Goal: Information Seeking & Learning: Find specific fact

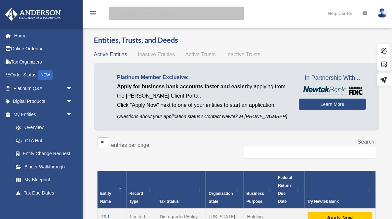
click at [152, 14] on input "search" at bounding box center [176, 13] width 135 height 13
type input "*****"
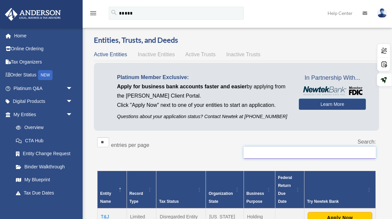
click at [310, 154] on input "Search:" at bounding box center [309, 152] width 132 height 13
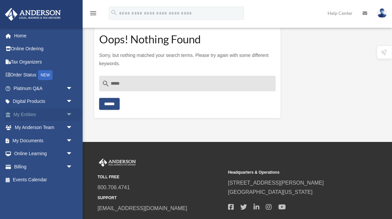
click at [24, 114] on link "My Entities arrow_drop_down" at bounding box center [44, 114] width 78 height 13
click at [50, 111] on link "My Entities arrow_drop_down" at bounding box center [44, 114] width 78 height 13
click at [71, 117] on span "arrow_drop_down" at bounding box center [72, 115] width 13 height 14
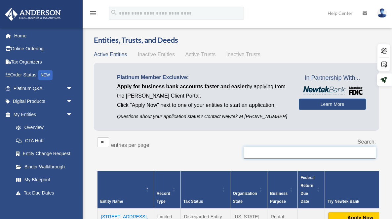
click at [266, 153] on input "Search:" at bounding box center [309, 152] width 132 height 13
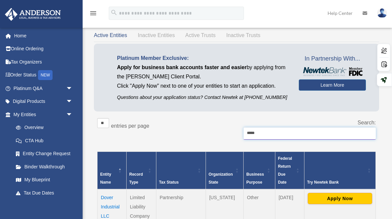
scroll to position [27, 0]
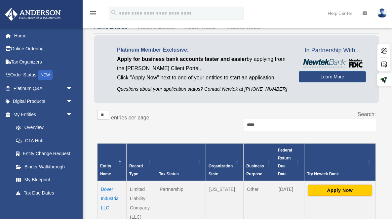
click at [112, 200] on td "Dover Industrial LLC" at bounding box center [111, 203] width 29 height 44
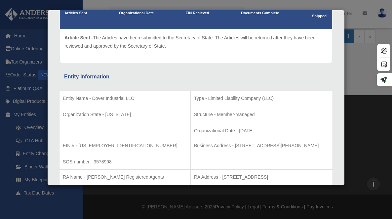
scroll to position [105, 0]
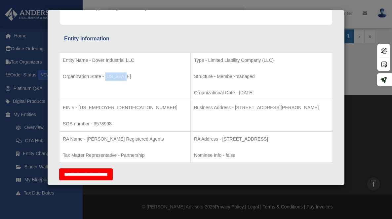
drag, startPoint x: 127, startPoint y: 75, endPoint x: 105, endPoint y: 75, distance: 21.8
click at [105, 75] on p "Organization State - [US_STATE]" at bounding box center [125, 76] width 124 height 8
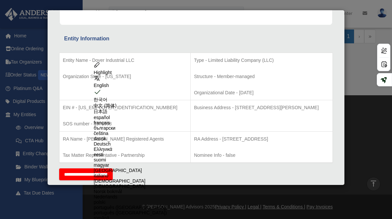
click at [346, 133] on div "Details × Articles Sent Organizational Date" at bounding box center [196, 109] width 392 height 219
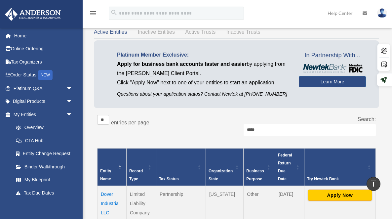
scroll to position [0, 0]
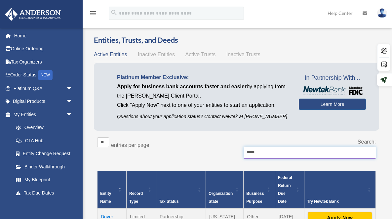
click at [284, 156] on input "*****" at bounding box center [309, 152] width 132 height 13
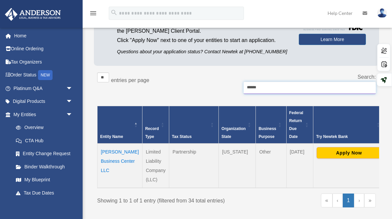
scroll to position [89, 0]
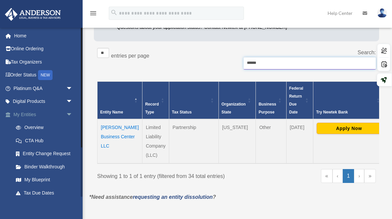
type input "******"
drag, startPoint x: 274, startPoint y: 64, endPoint x: 242, endPoint y: 64, distance: 32.0
click at [242, 64] on div "Search: ******" at bounding box center [308, 62] width 134 height 28
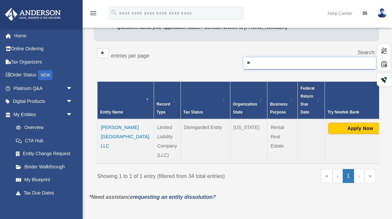
type input "*"
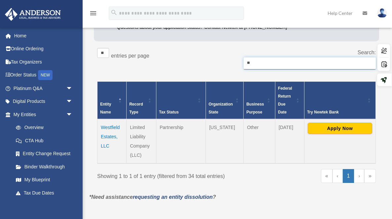
type input "*"
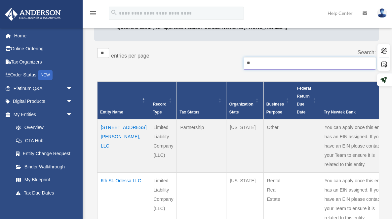
type input "*"
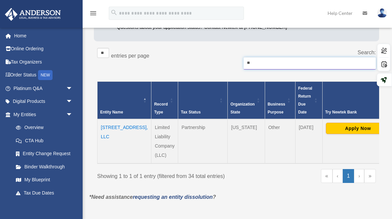
type input "*"
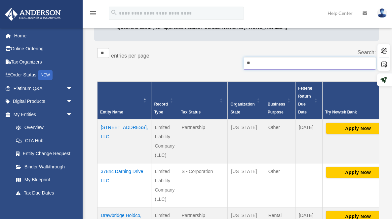
type input "*"
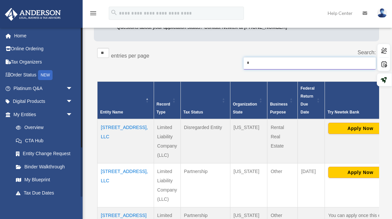
type input "*"
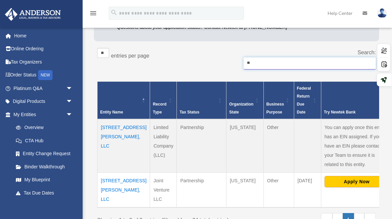
type input "*"
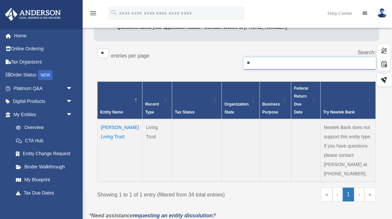
type input "*"
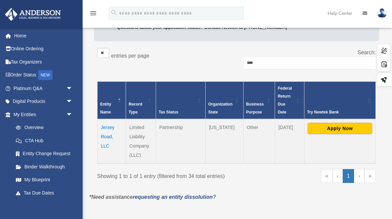
drag, startPoint x: 140, startPoint y: 156, endPoint x: 128, endPoint y: 127, distance: 30.4
click at [128, 127] on td "Limited Liability Company (LLC)" at bounding box center [141, 141] width 30 height 44
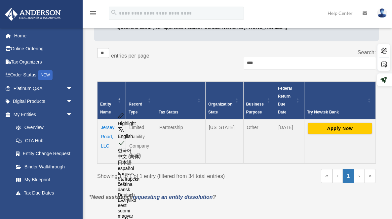
copy td "Limited Liability Company (LLC"
click at [286, 65] on input "****" at bounding box center [309, 63] width 132 height 13
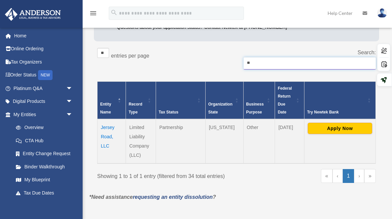
type input "*"
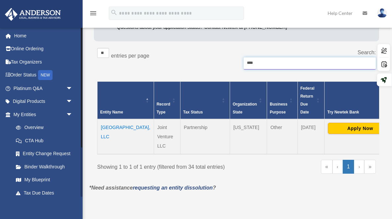
type input "****"
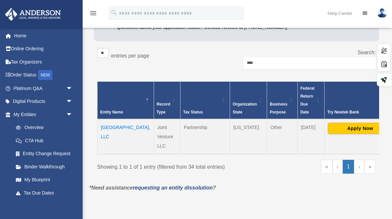
drag, startPoint x: 143, startPoint y: 147, endPoint x: 131, endPoint y: 127, distance: 22.7
click at [154, 127] on td "Joint Venture LLC" at bounding box center [167, 136] width 26 height 35
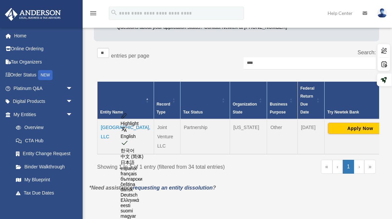
copy td "Joint Venture LLC"
click at [115, 126] on td "North Park Townhome, LLC" at bounding box center [125, 136] width 56 height 35
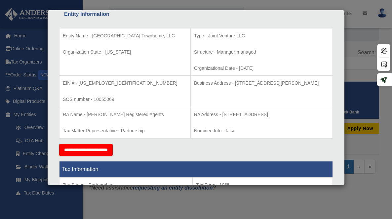
scroll to position [129, 0]
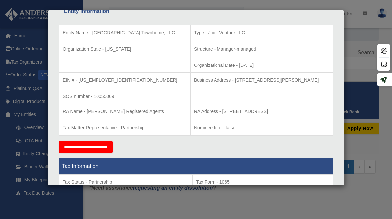
drag, startPoint x: 312, startPoint y: 111, endPoint x: 196, endPoint y: 110, distance: 116.2
click at [196, 110] on p "RA Address - 1201 N Orange St., Suite 750, Wilmington, DE 19801" at bounding box center [261, 111] width 135 height 8
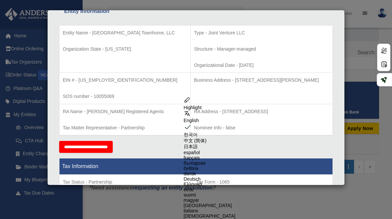
copy p "1201 N Orange St., Suite 750, Wilmington, DE 19801"
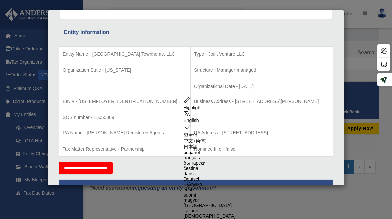
scroll to position [105, 0]
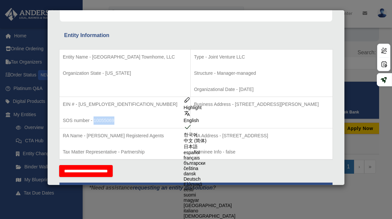
drag, startPoint x: 114, startPoint y: 120, endPoint x: 93, endPoint y: 120, distance: 20.5
click at [93, 120] on p "SOS number - 10055069" at bounding box center [125, 120] width 124 height 8
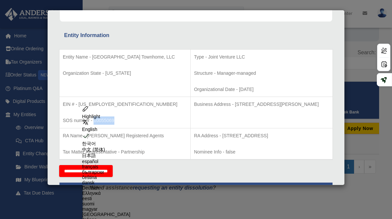
copy p "10055069"
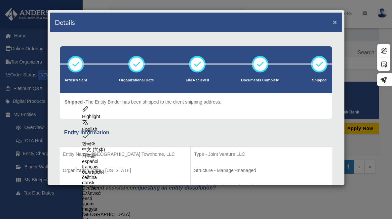
click at [334, 22] on button "×" at bounding box center [335, 21] width 4 height 7
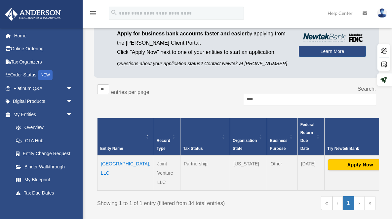
scroll to position [47, 0]
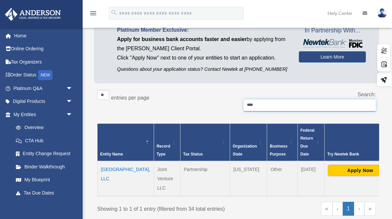
drag, startPoint x: 261, startPoint y: 104, endPoint x: 221, endPoint y: 104, distance: 39.6
click at [221, 104] on div "** ** ** *** entries per page Search: ****" at bounding box center [236, 104] width 278 height 28
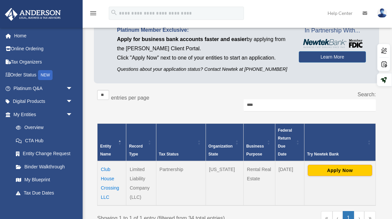
drag, startPoint x: 141, startPoint y: 196, endPoint x: 128, endPoint y: 168, distance: 31.3
click at [128, 168] on td "Limited Liability Company (LLC)" at bounding box center [141, 183] width 30 height 44
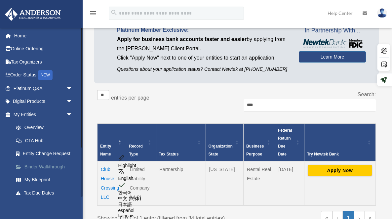
copy td "Limited Liability Company (LLC)"
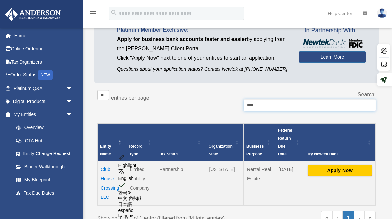
click at [312, 106] on input "****" at bounding box center [309, 105] width 132 height 13
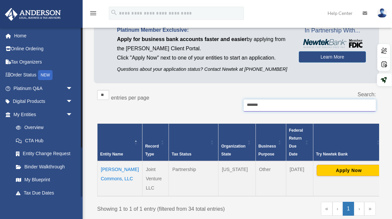
type input "*******"
drag, startPoint x: 313, startPoint y: 105, endPoint x: 209, endPoint y: 105, distance: 104.7
click at [209, 105] on div "** ** ** *** entries per page Search: *******" at bounding box center [236, 104] width 278 height 28
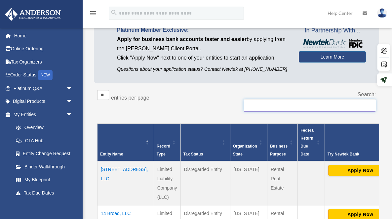
paste input "**********"
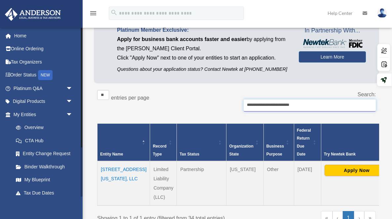
type input "**********"
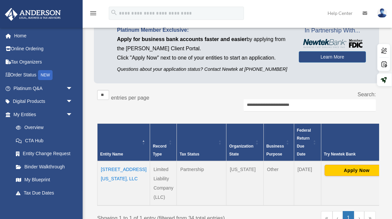
click at [103, 169] on td "310 Washington Street, LLC" at bounding box center [123, 183] width 53 height 44
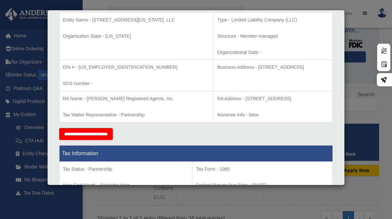
scroll to position [148, 0]
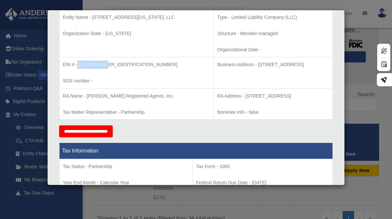
drag, startPoint x: 104, startPoint y: 64, endPoint x: 77, endPoint y: 62, distance: 26.5
click at [77, 62] on p "EIN # - 39-4516561" at bounding box center [136, 64] width 147 height 8
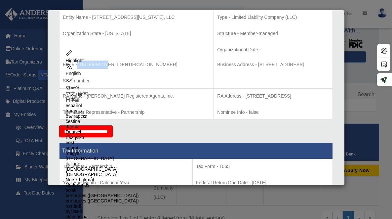
copy p "39-4516561"
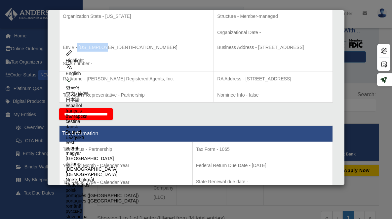
scroll to position [170, 0]
